Goal: Find specific page/section: Find specific page/section

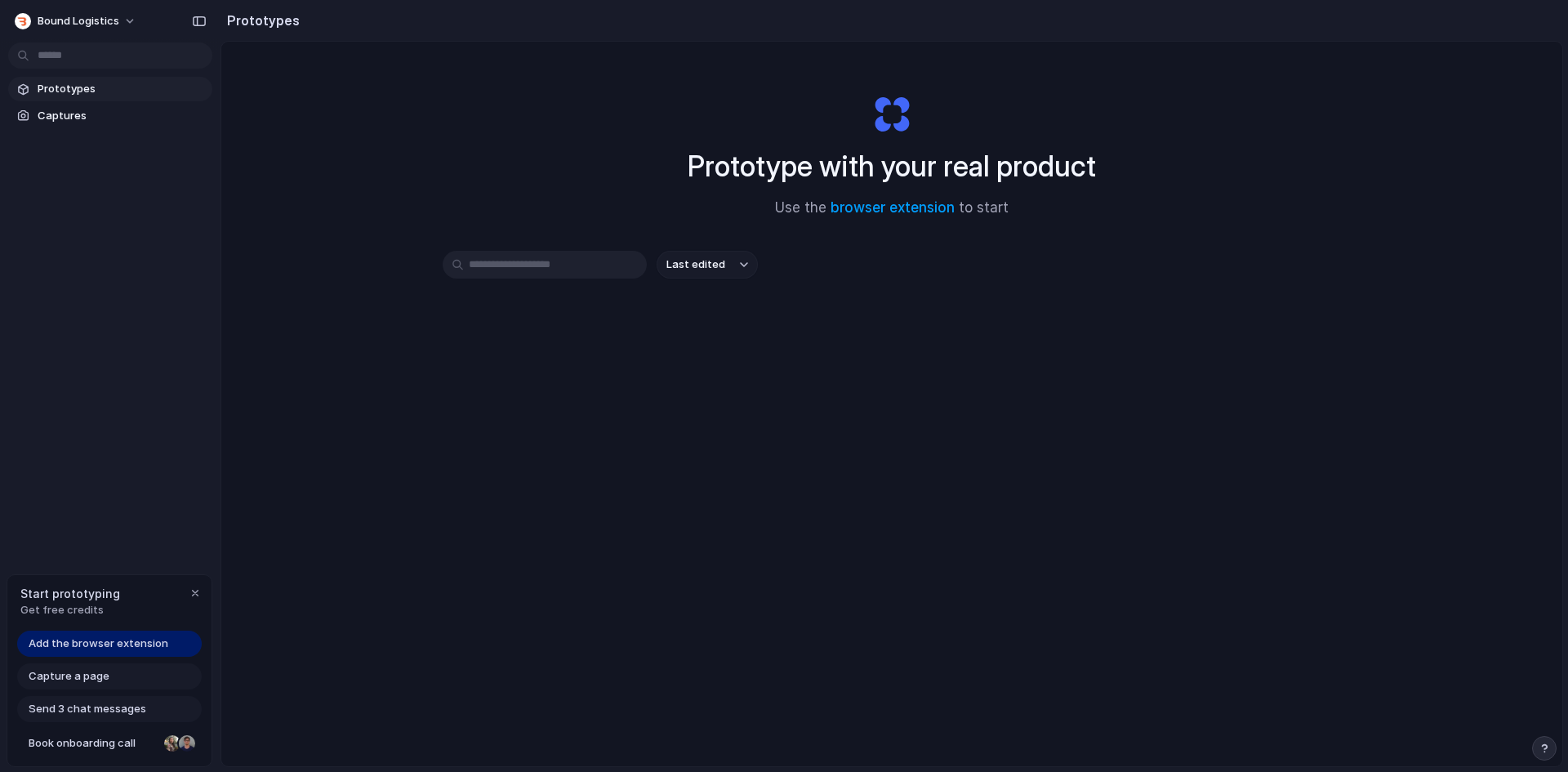
click at [105, 641] on span "Add the browser extension" at bounding box center [98, 643] width 139 height 16
click at [98, 650] on span "Add the browser extension" at bounding box center [98, 643] width 139 height 16
click at [143, 644] on span "Add the browser extension" at bounding box center [98, 643] width 139 height 16
click at [889, 208] on link "browser extension" at bounding box center [892, 207] width 124 height 16
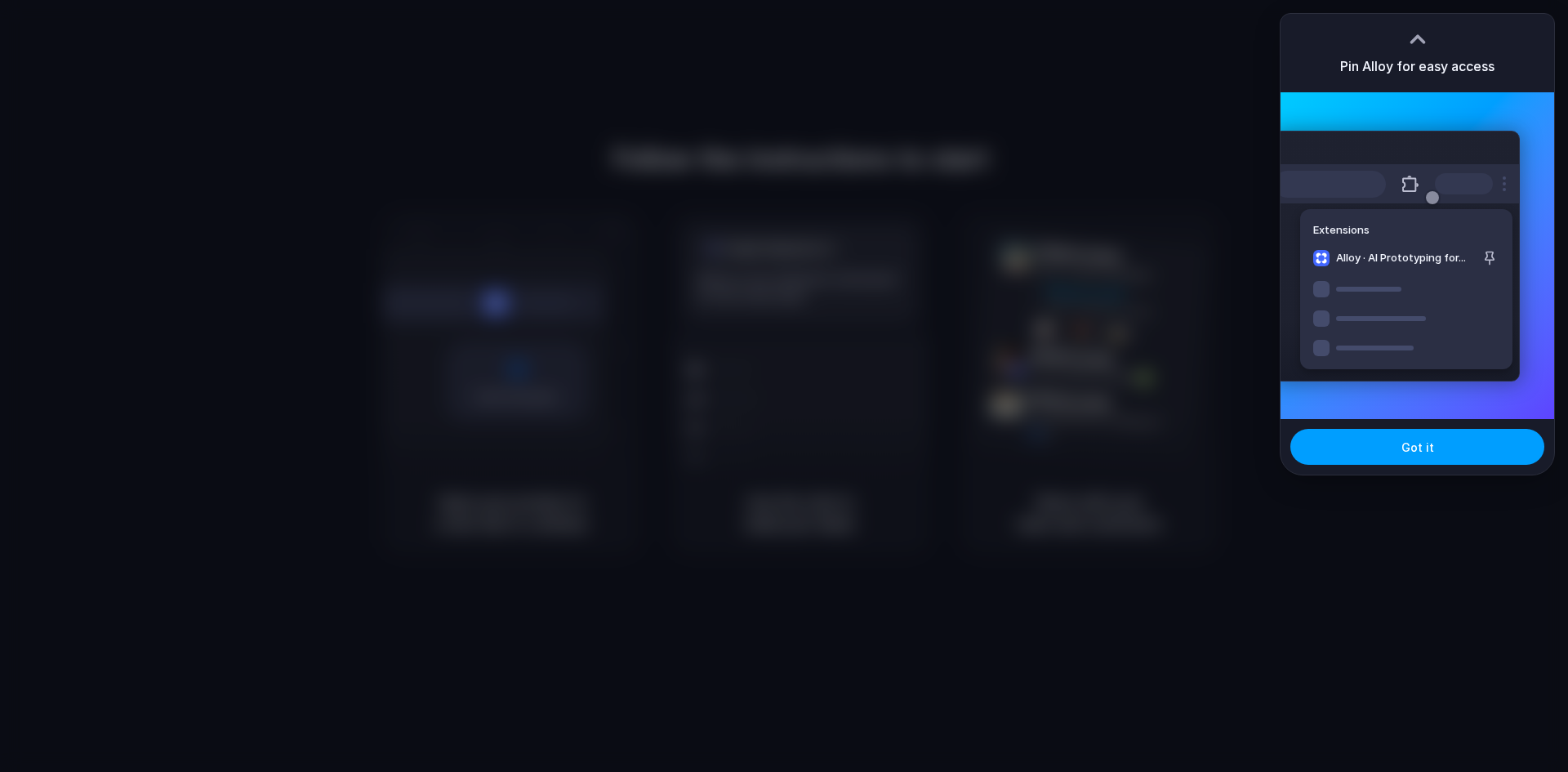
click at [1388, 446] on button "Got it" at bounding box center [1417, 447] width 254 height 36
